Goal: Task Accomplishment & Management: Use online tool/utility

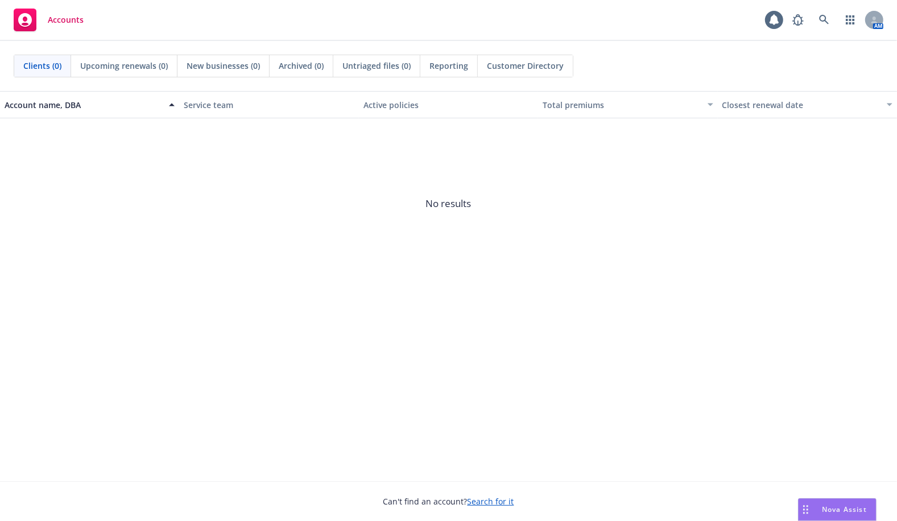
click at [843, 508] on span "Nova Assist" at bounding box center [844, 510] width 45 height 10
